Goal: Task Accomplishment & Management: Manage account settings

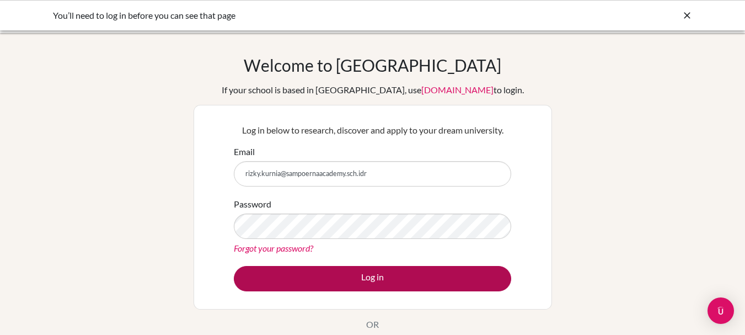
type input "rizky.kurnia@sampoernaacademy.sch.idr"
click at [331, 280] on button "Log in" at bounding box center [373, 278] width 278 height 25
click at [340, 279] on button "Log in" at bounding box center [373, 278] width 278 height 25
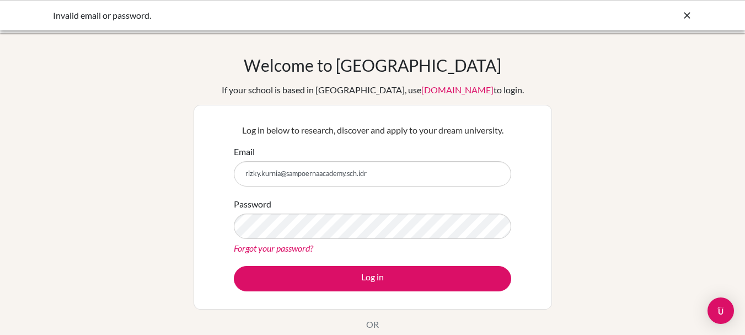
click at [402, 174] on input "rizky.kurnia@sampoernaacademy.sch.idr" at bounding box center [373, 173] width 278 height 25
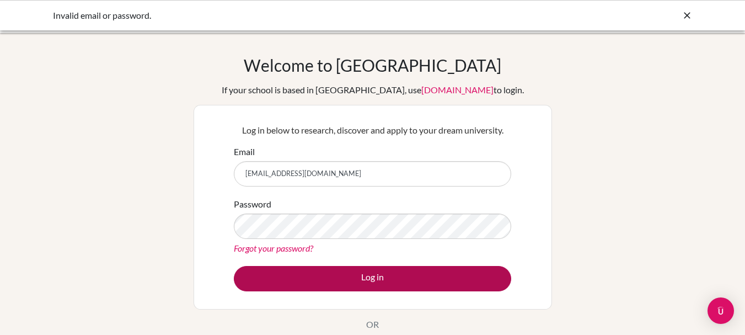
type input "[EMAIL_ADDRESS][DOMAIN_NAME]"
click at [278, 281] on button "Log in" at bounding box center [373, 278] width 278 height 25
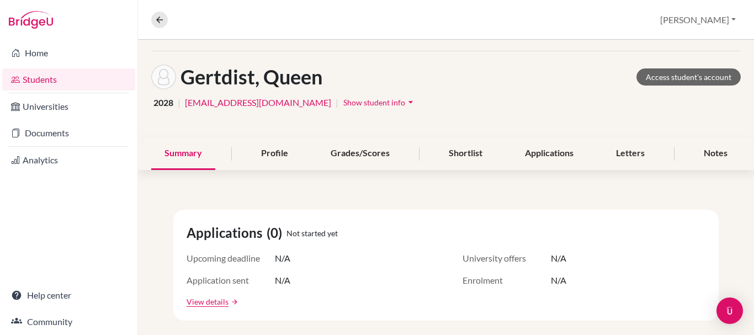
scroll to position [35, 0]
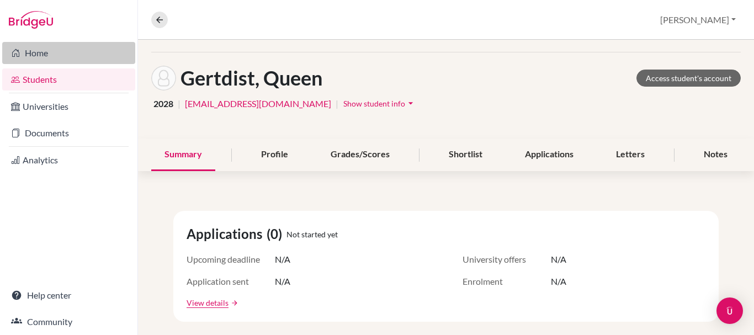
click at [37, 54] on link "Home" at bounding box center [68, 53] width 133 height 22
